Goal: Check status: Check status

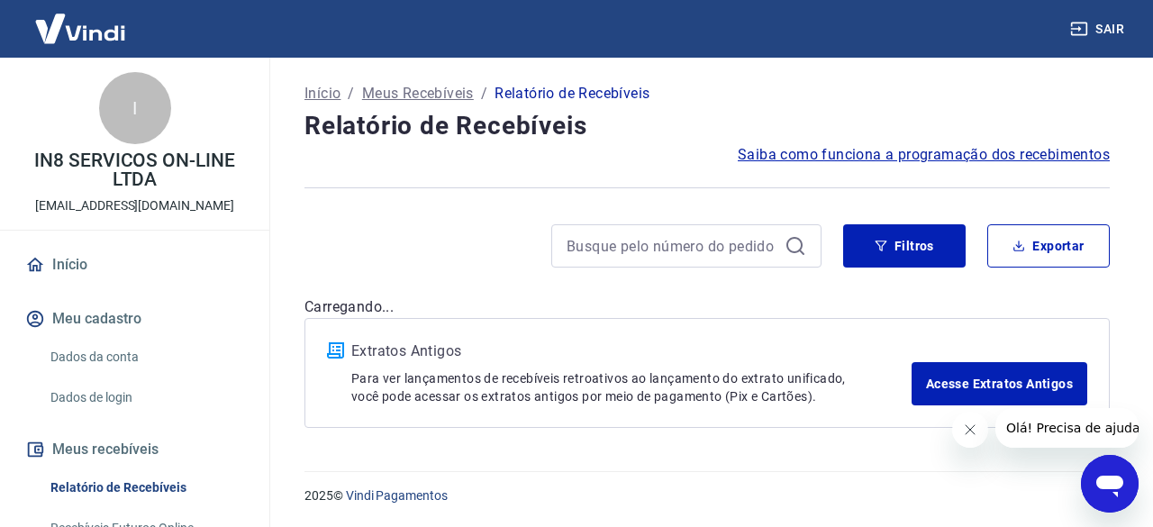
click at [962, 422] on icon "Fechar mensagem da empresa" at bounding box center [969, 429] width 14 height 14
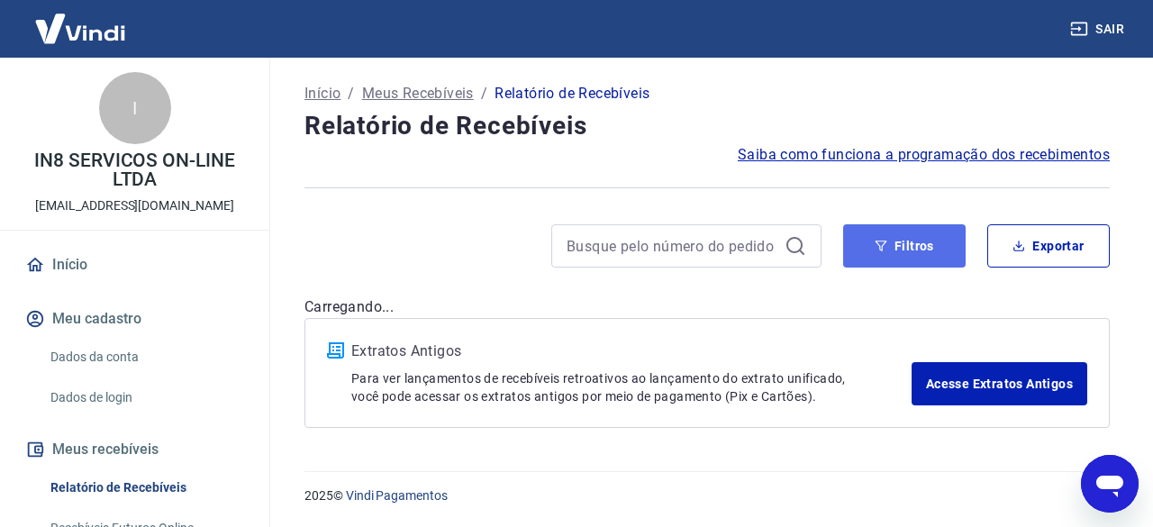
click at [910, 245] on button "Filtros" at bounding box center [904, 245] width 122 height 43
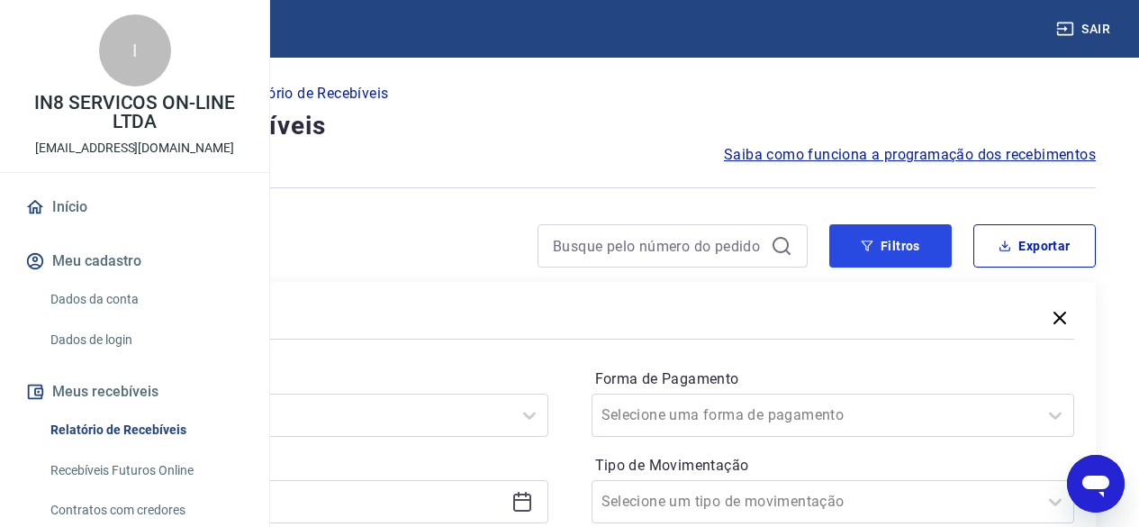
scroll to position [180, 0]
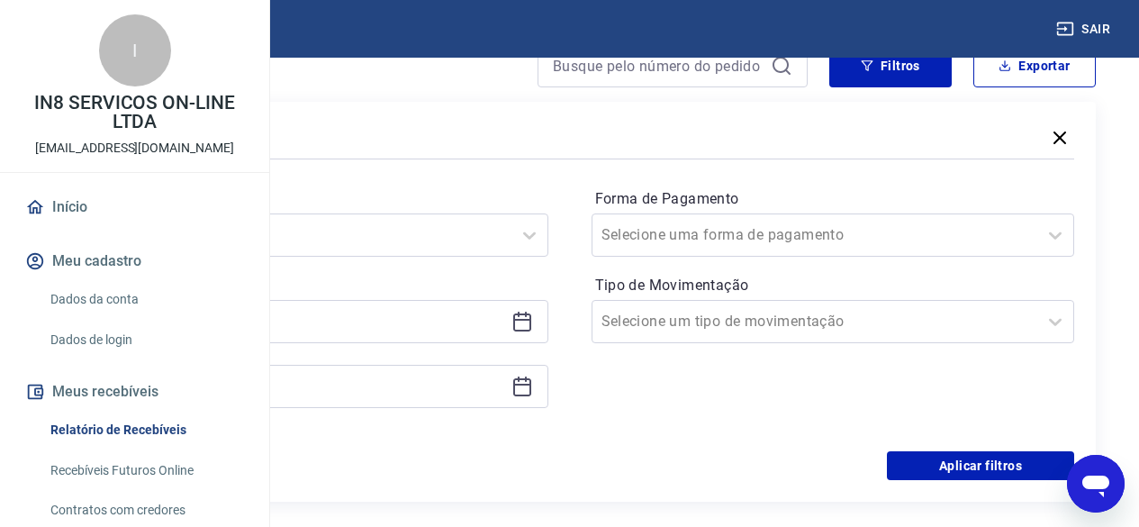
click at [533, 316] on icon at bounding box center [523, 322] width 22 height 22
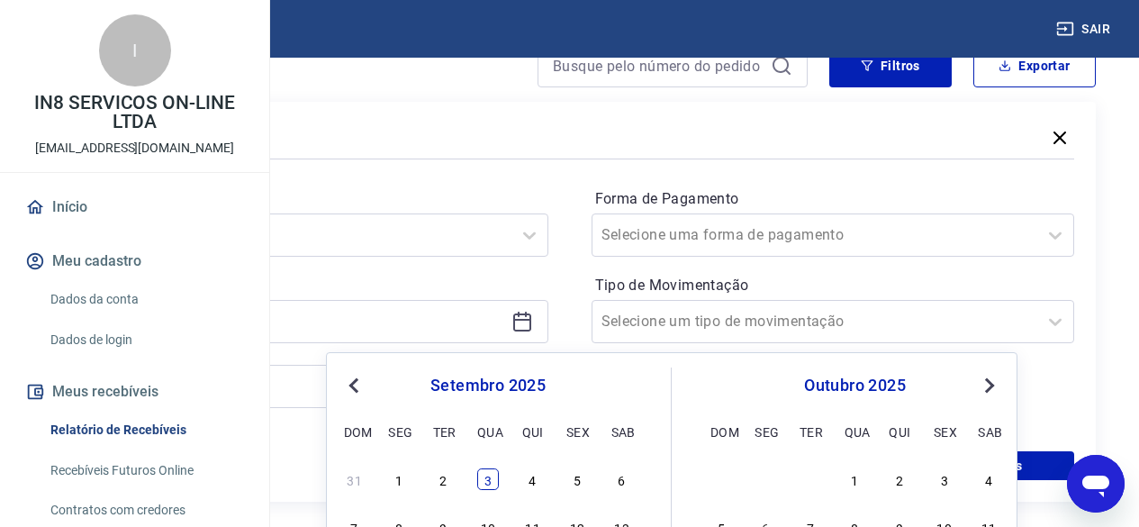
click at [491, 479] on div "3" at bounding box center [488, 479] width 22 height 22
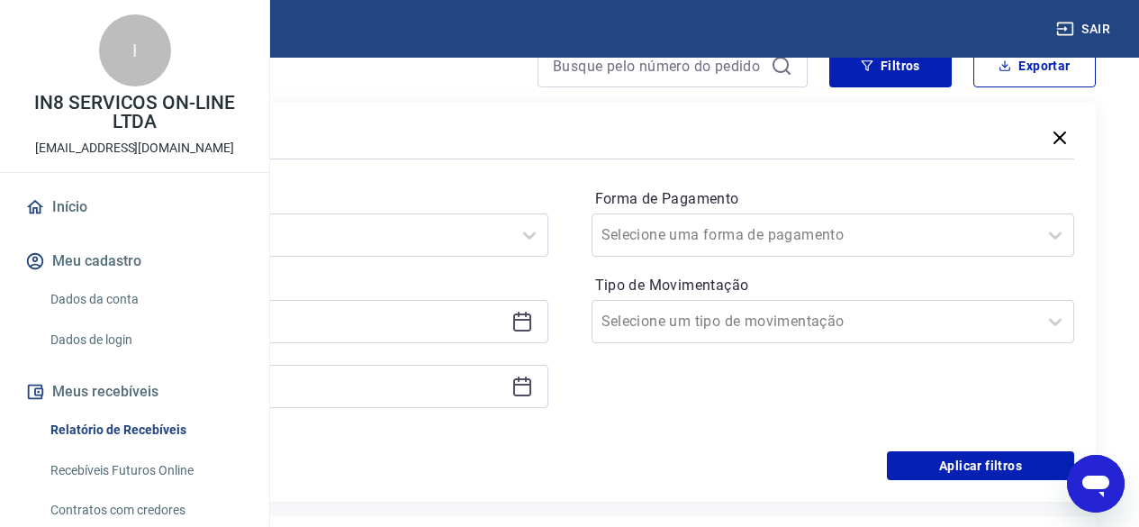
click at [533, 322] on icon at bounding box center [523, 322] width 22 height 22
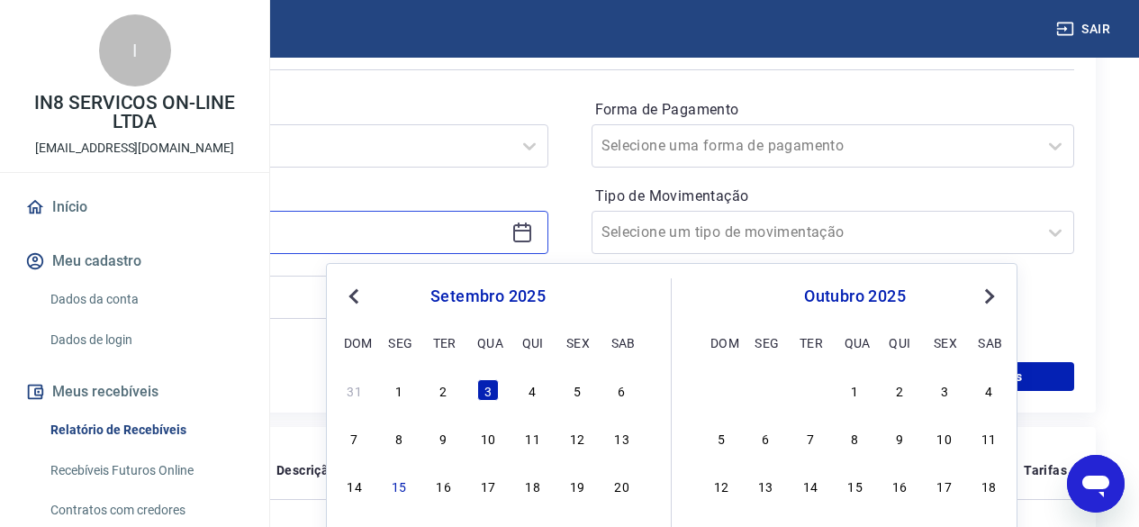
scroll to position [270, 0]
click at [356, 289] on span "Previous Month" at bounding box center [356, 295] width 0 height 21
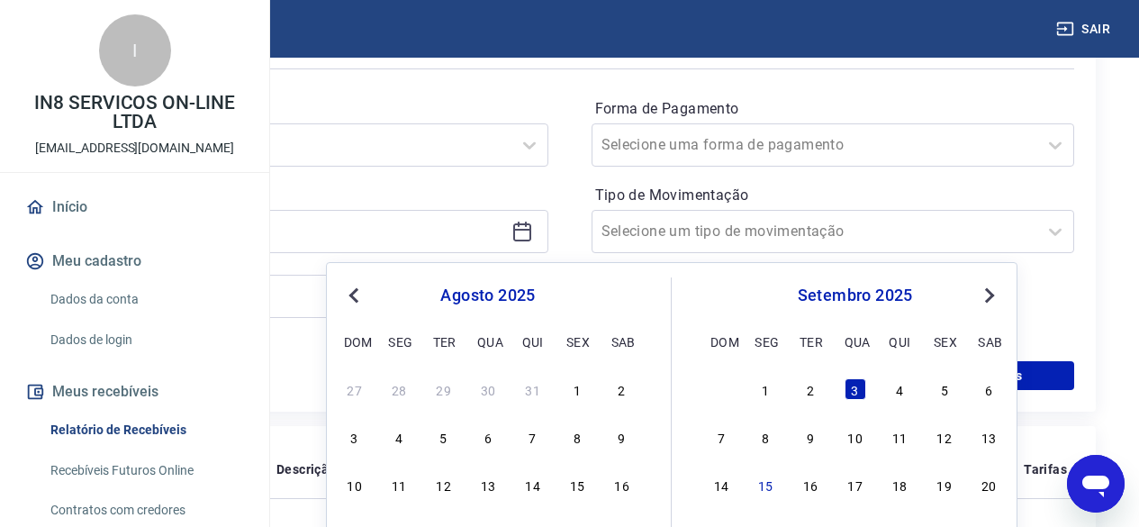
click at [356, 289] on span "Previous Month" at bounding box center [356, 295] width 0 height 21
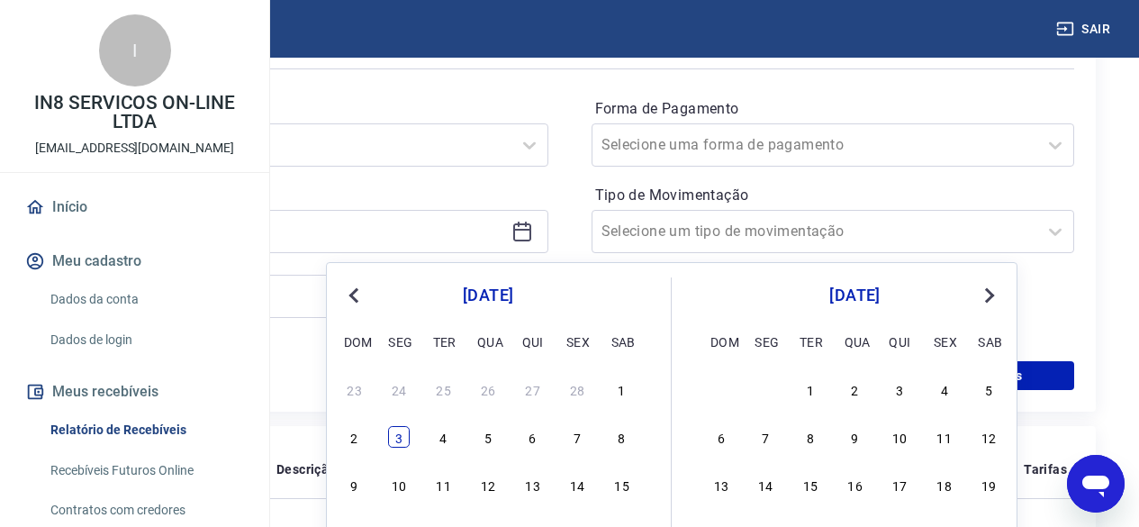
click at [410, 437] on div "2 3 4 5 6 7 8" at bounding box center [488, 437] width 294 height 26
click at [404, 436] on div "3" at bounding box center [399, 437] width 22 height 22
type input "[DATE]"
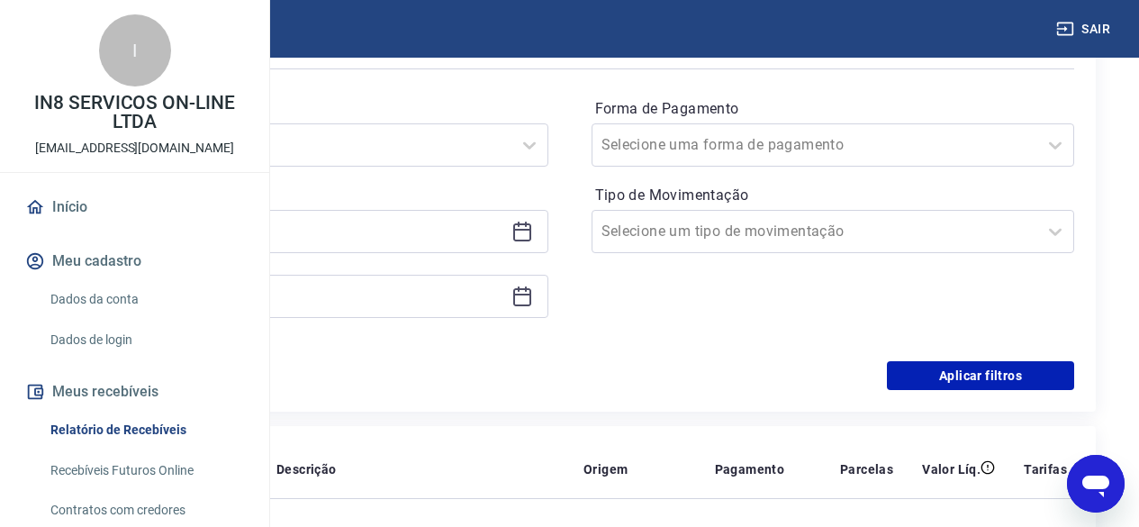
click at [533, 303] on icon at bounding box center [523, 297] width 22 height 22
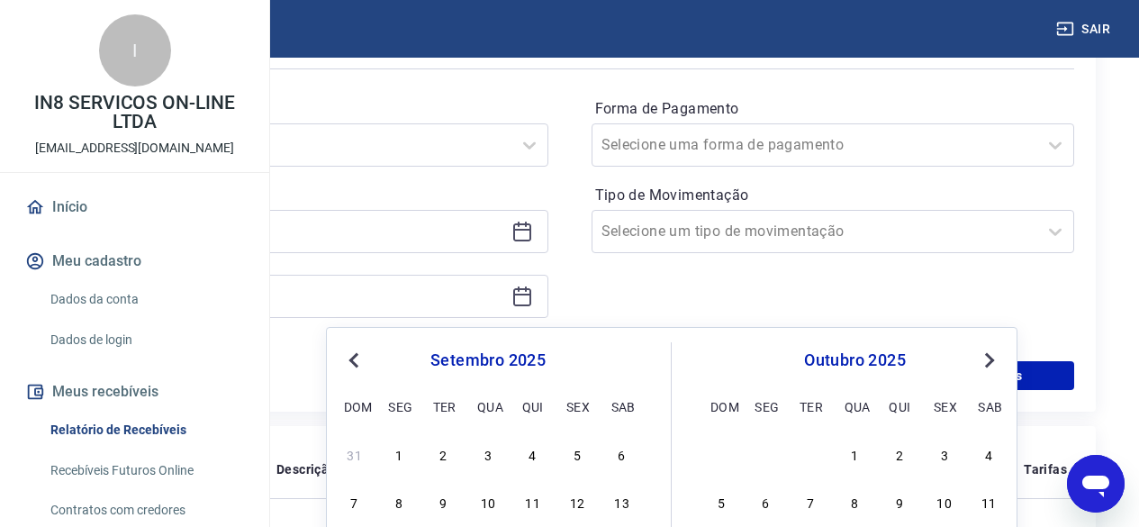
click at [331, 368] on div "Previous Month Next Month [DATE] dom seg ter qua qui sex sab 31 1 2 3 4 5 6 7 8…" at bounding box center [672, 518] width 692 height 382
click at [348, 356] on button "Previous Month" at bounding box center [354, 360] width 22 height 22
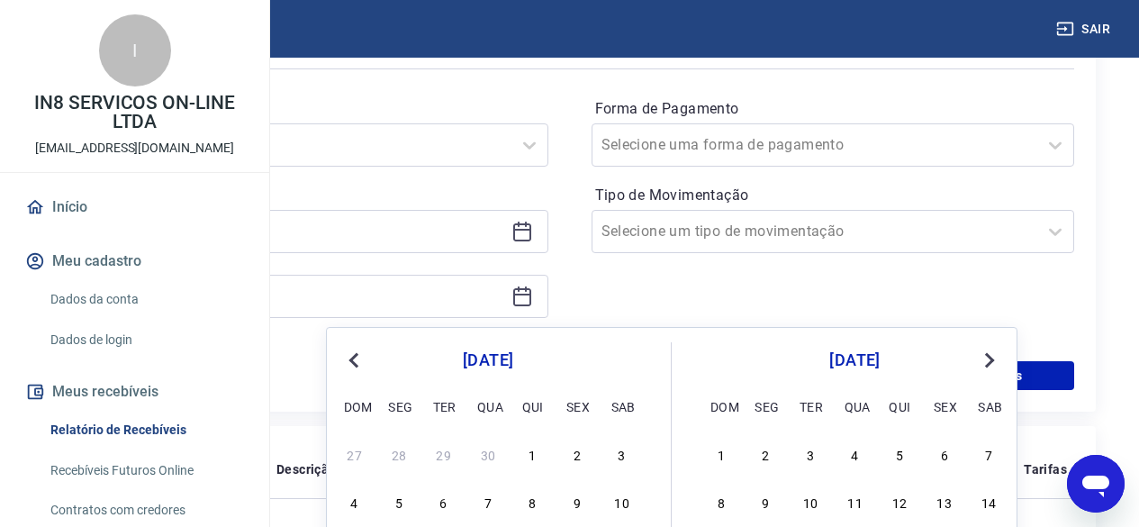
click at [349, 356] on button "Previous Month" at bounding box center [354, 360] width 22 height 22
click at [394, 503] on div "3" at bounding box center [399, 502] width 22 height 22
type input "[DATE]"
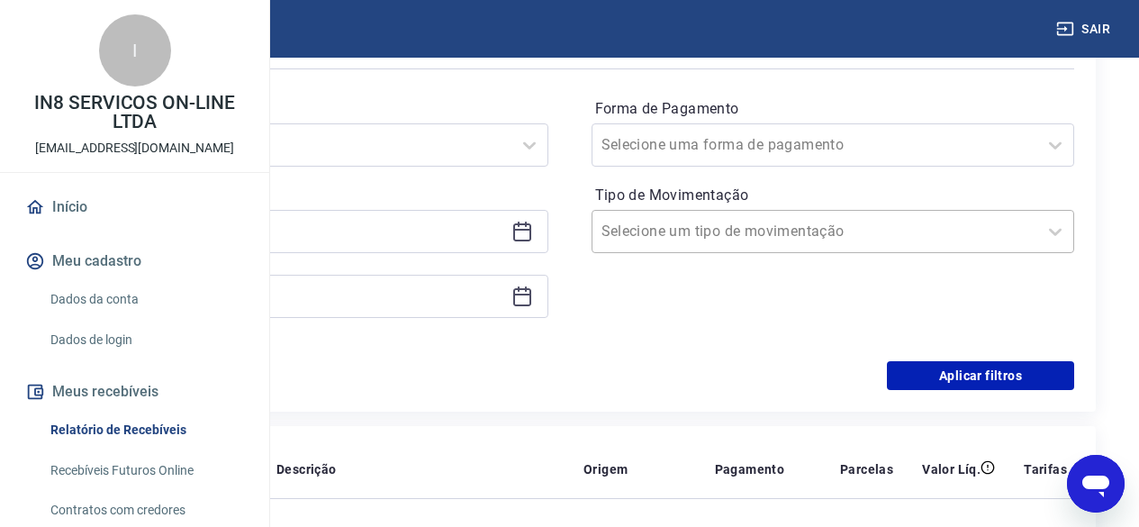
click at [752, 235] on input "Tipo de Movimentação" at bounding box center [693, 232] width 182 height 22
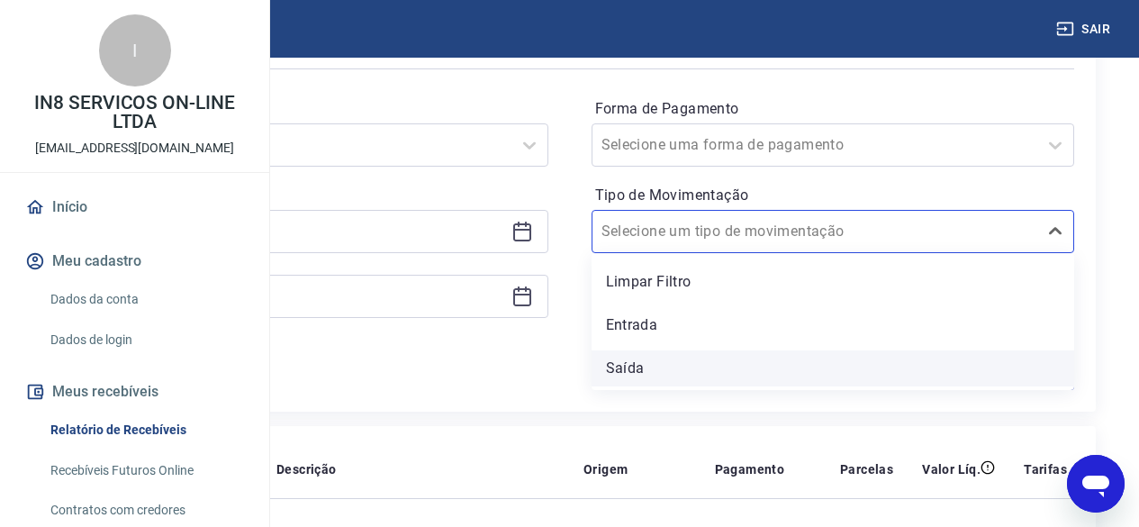
click at [774, 367] on div "Saída" at bounding box center [834, 368] width 484 height 36
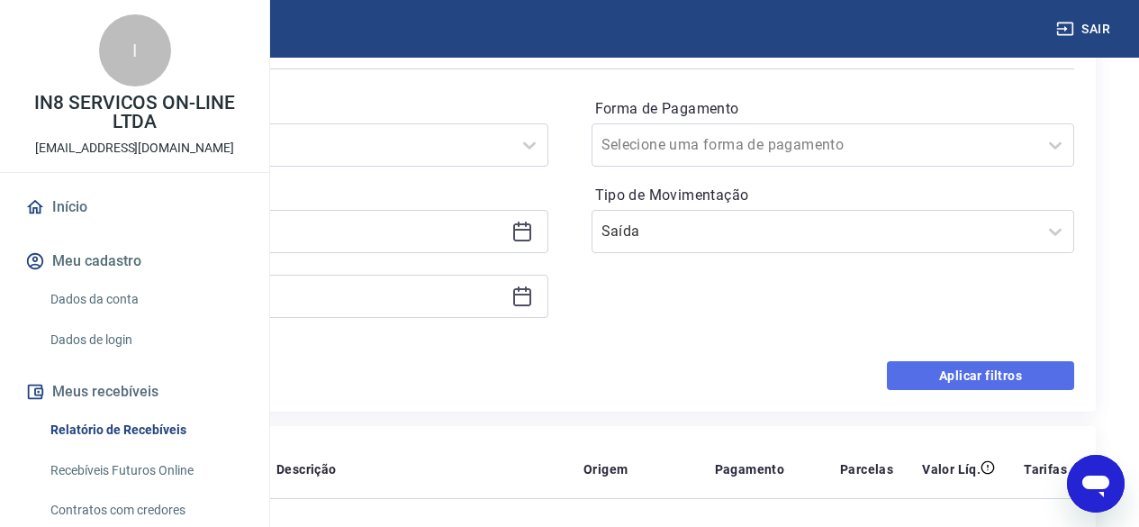
click at [952, 367] on button "Aplicar filtros" at bounding box center [980, 375] width 187 height 29
